Goal: Task Accomplishment & Management: Manage account settings

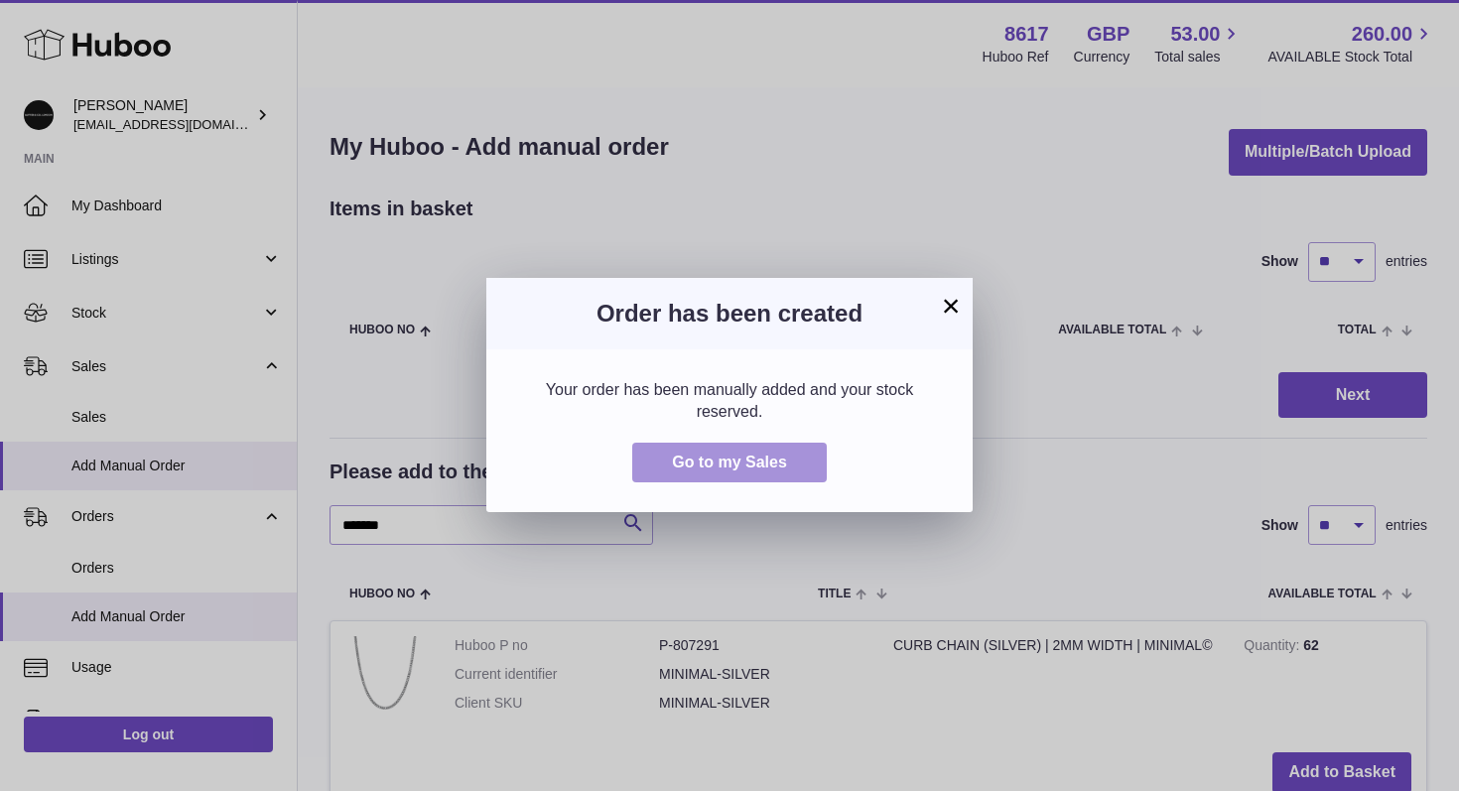
click at [694, 450] on button "Go to my Sales" at bounding box center [729, 463] width 194 height 41
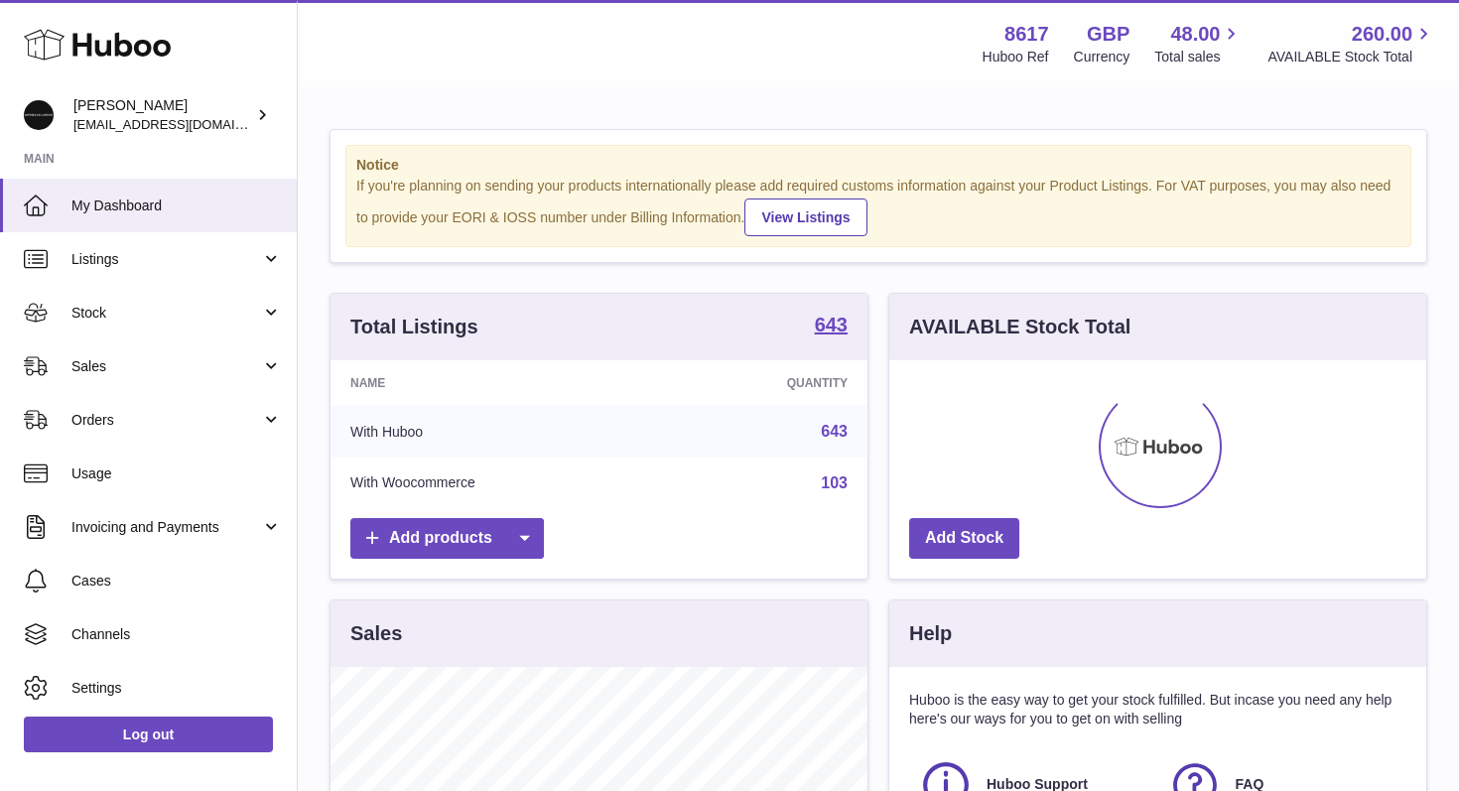
scroll to position [310, 537]
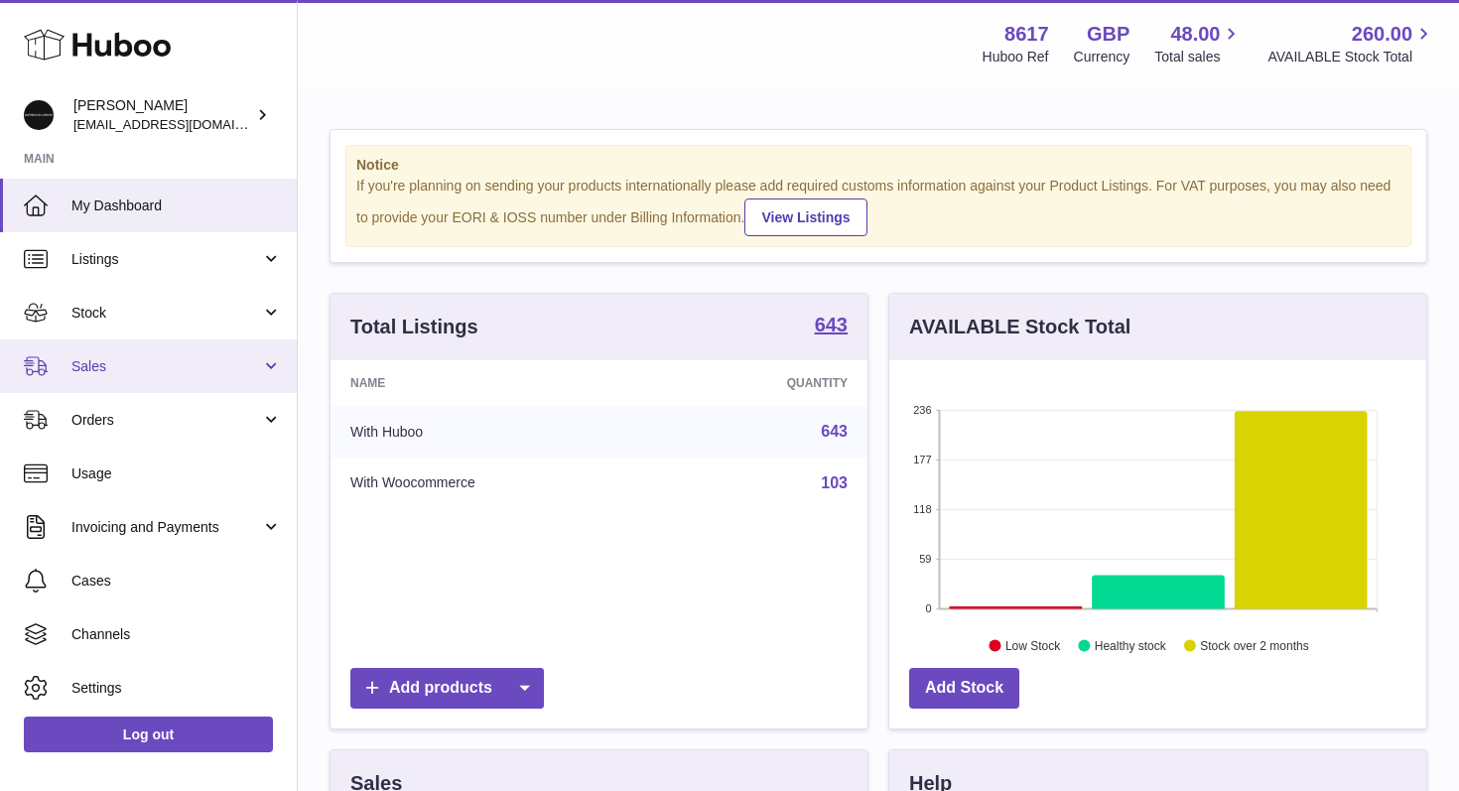
click at [202, 357] on span "Sales" at bounding box center [166, 366] width 190 height 19
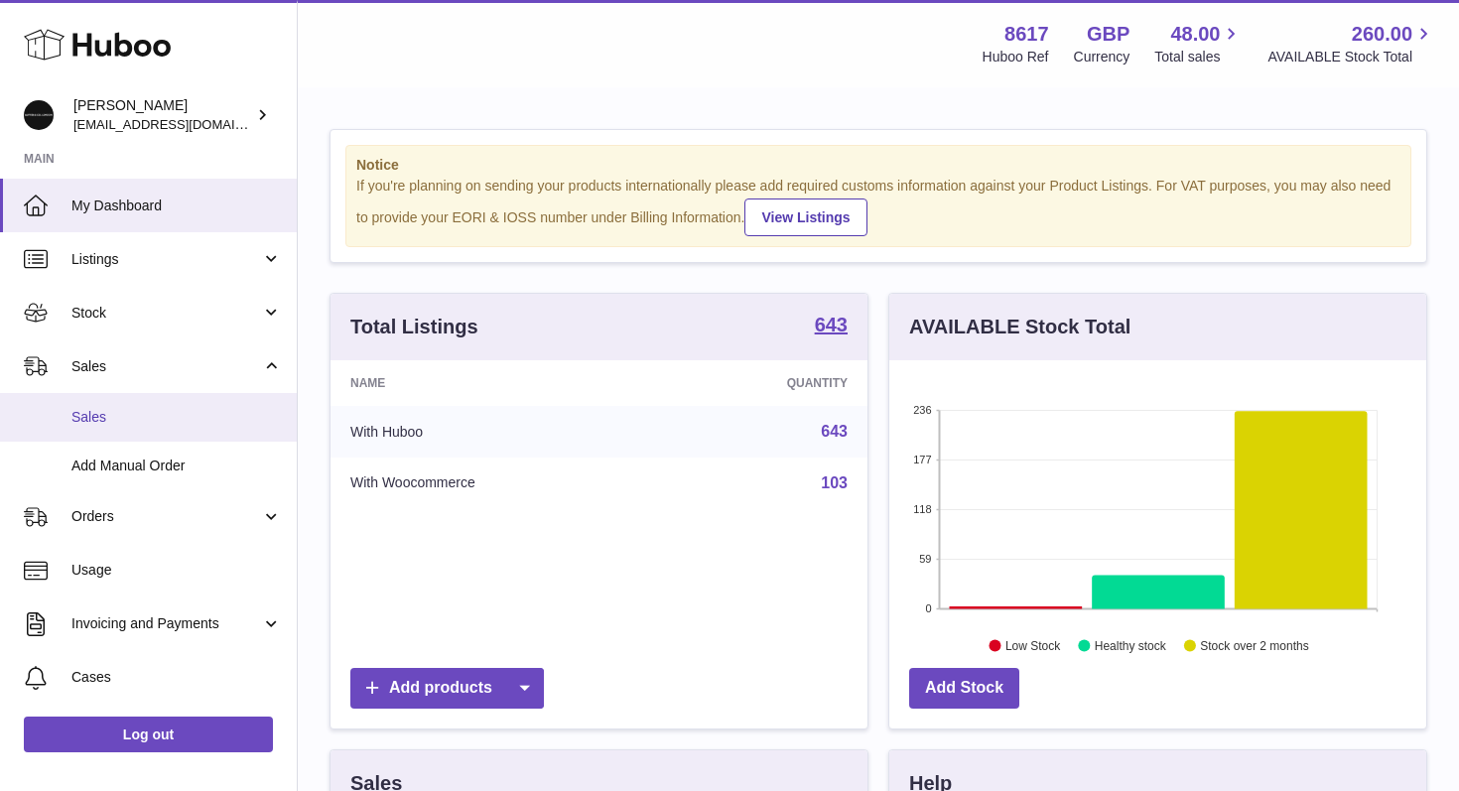
click at [153, 398] on link "Sales" at bounding box center [148, 417] width 297 height 49
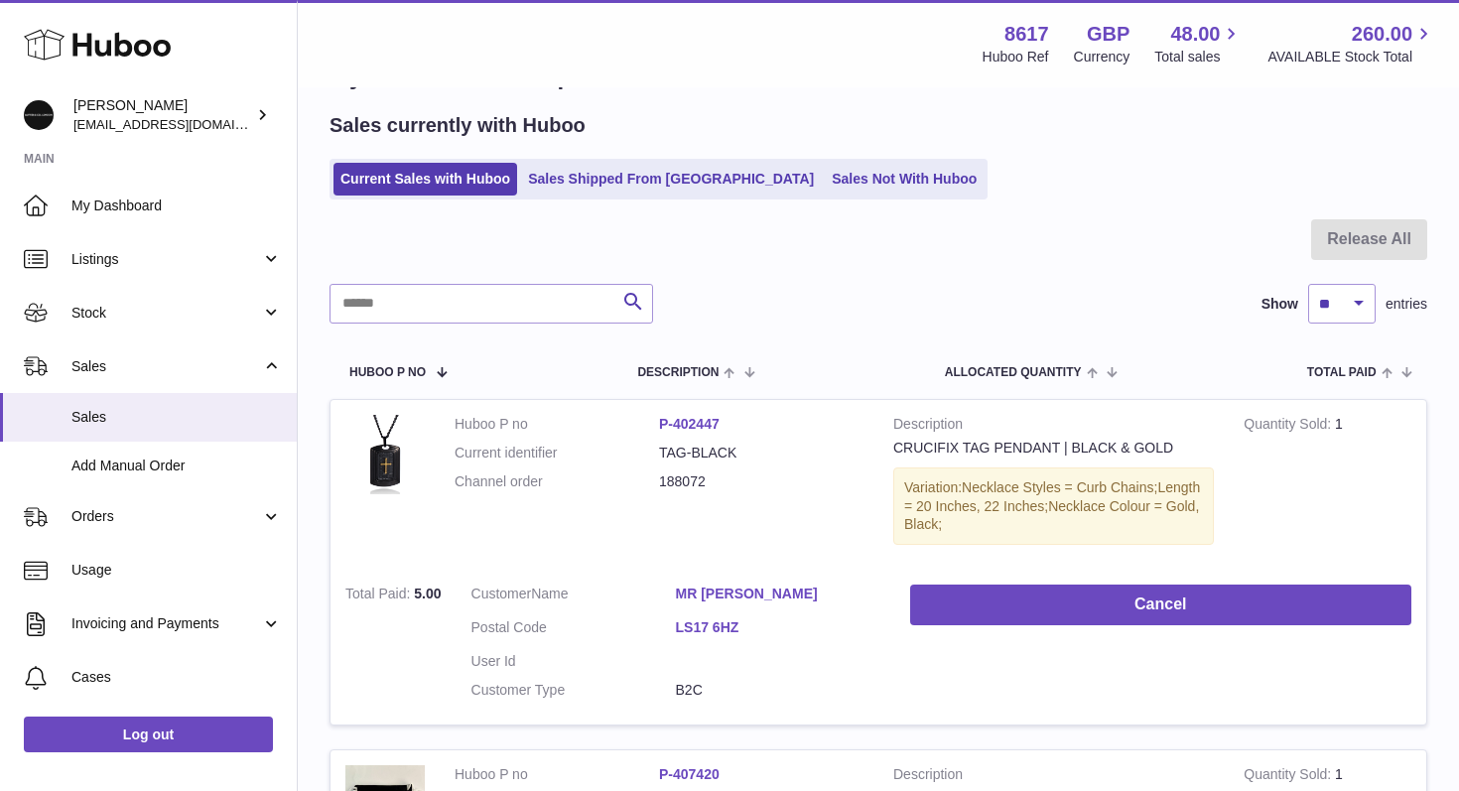
scroll to position [160, 0]
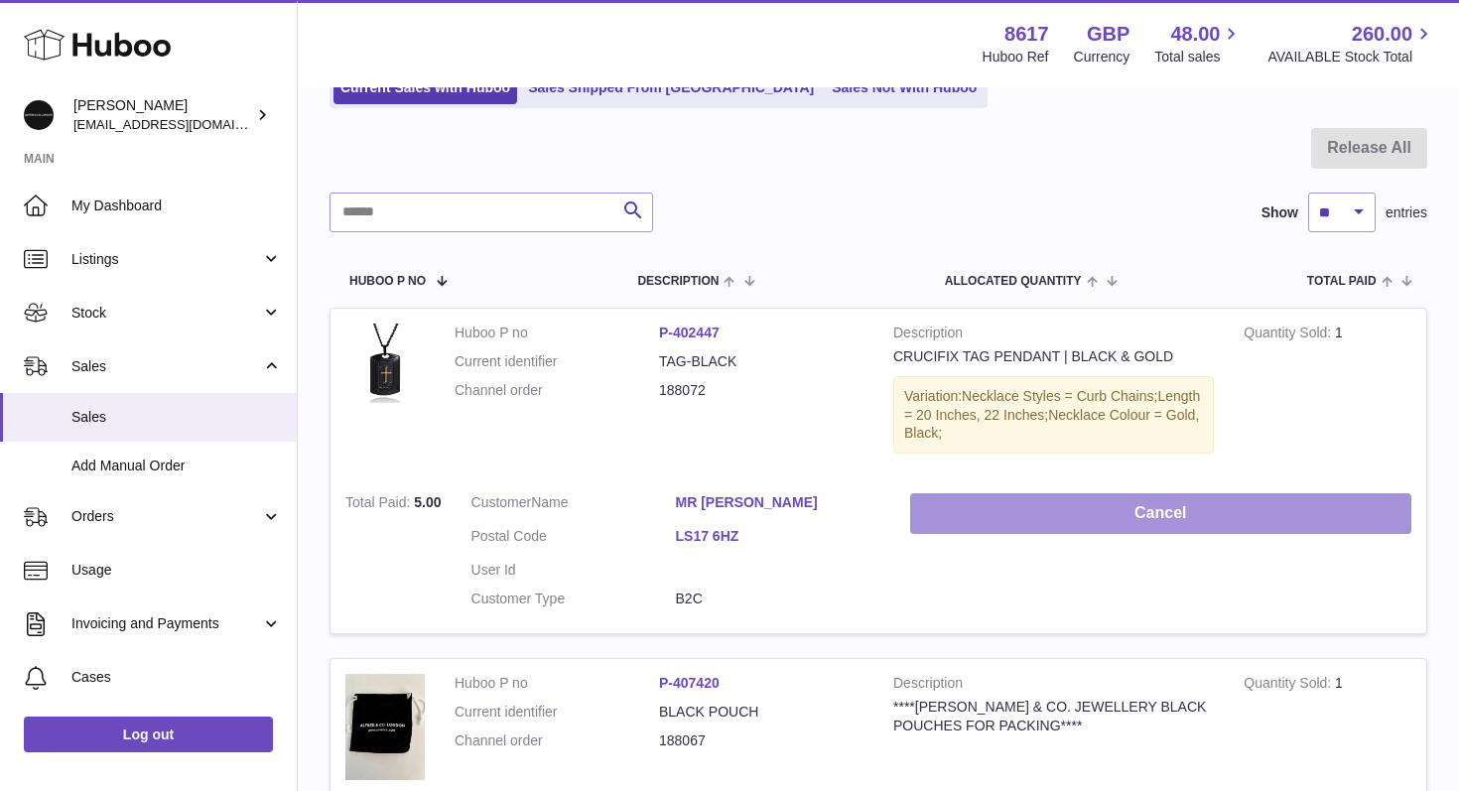
click at [1040, 515] on button "Cancel" at bounding box center [1160, 513] width 501 height 41
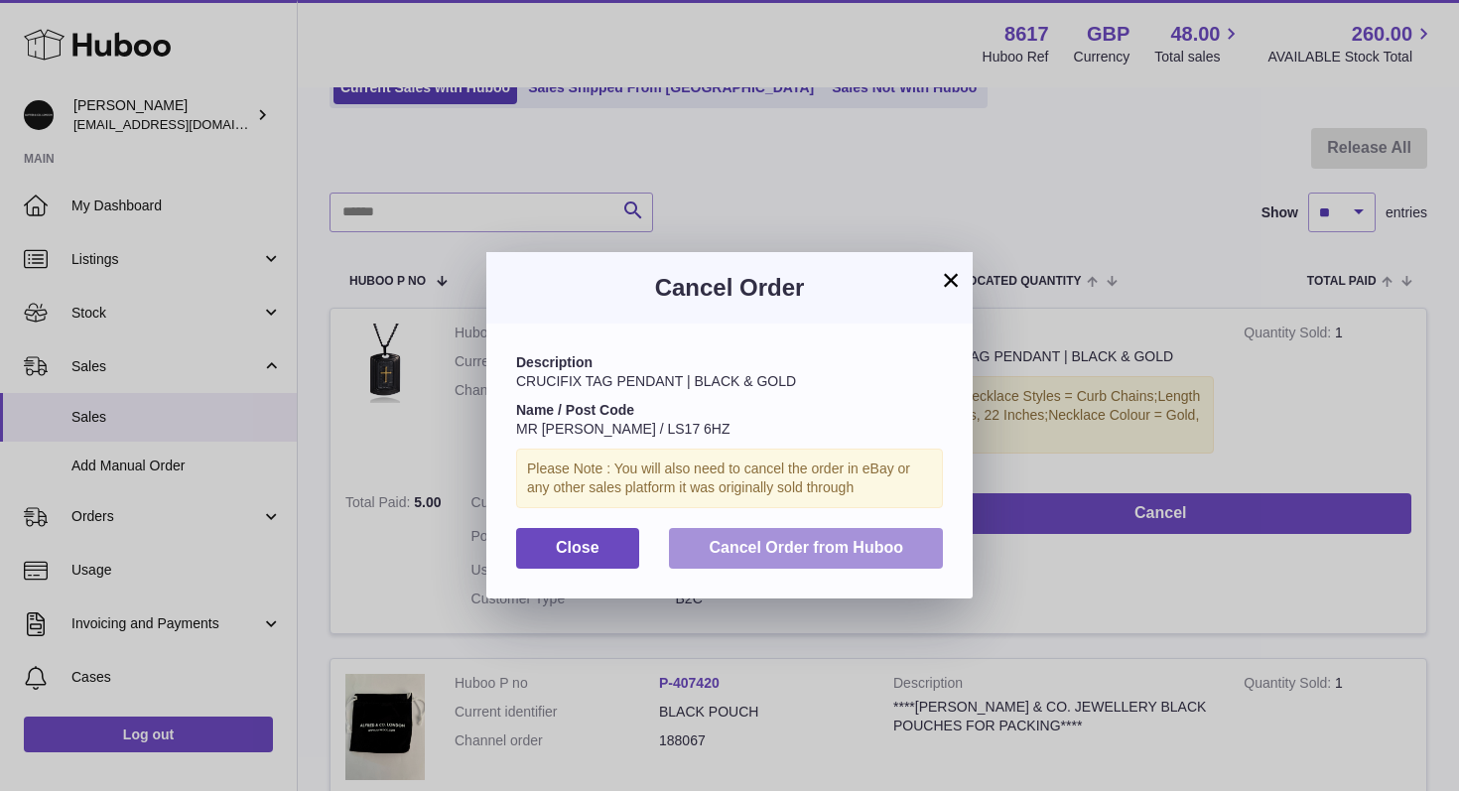
click at [806, 552] on span "Cancel Order from Huboo" at bounding box center [806, 547] width 194 height 17
